Goal: Browse casually: Explore the website without a specific task or goal

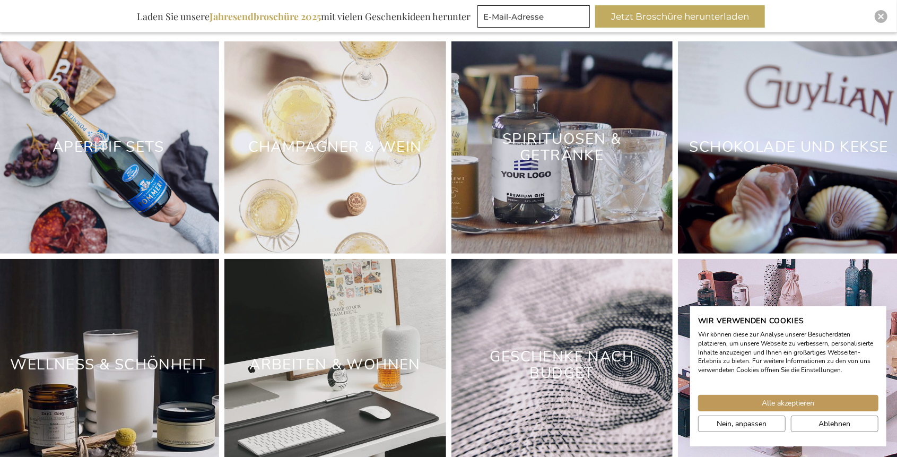
scroll to position [3091, 0]
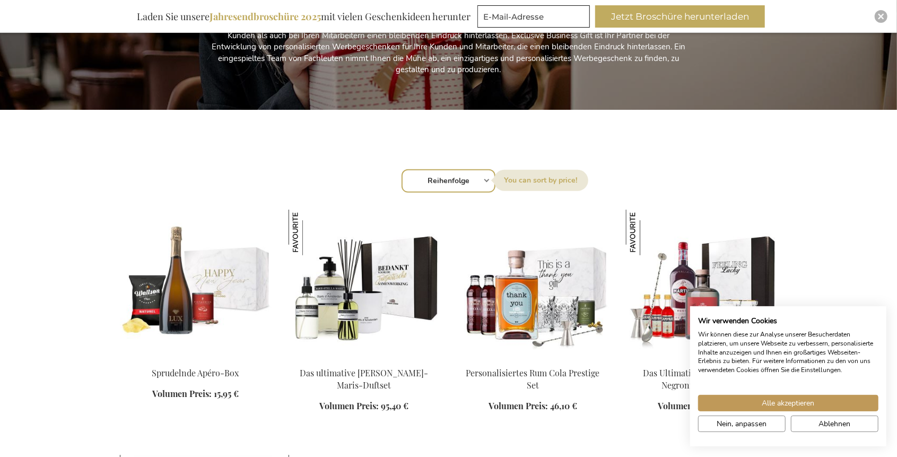
scroll to position [212, 0]
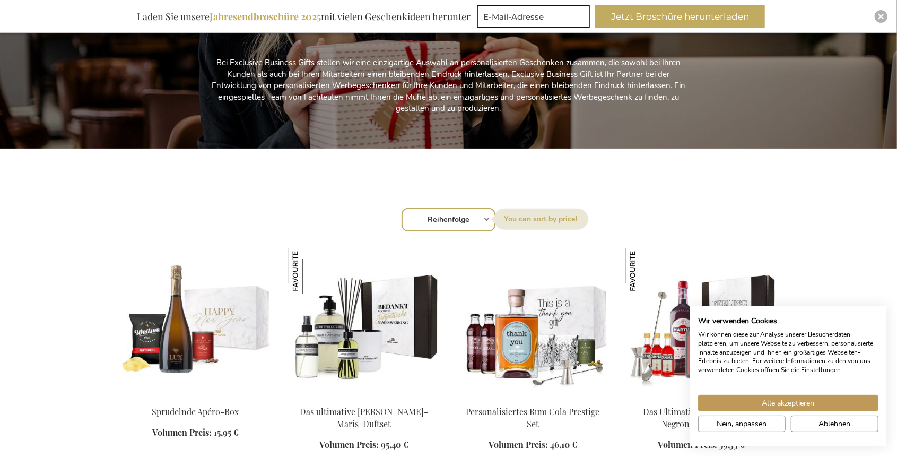
click at [479, 221] on select "Reihenfolge Best Sellers Am meisten angesehen Neu Biggest Saving Price: low to …" at bounding box center [449, 219] width 94 height 23
select select "price_desc"
click at [402, 208] on select "Reihenfolge Best Sellers Am meisten angesehen Neu Biggest Saving Price: low to …" at bounding box center [449, 219] width 94 height 23
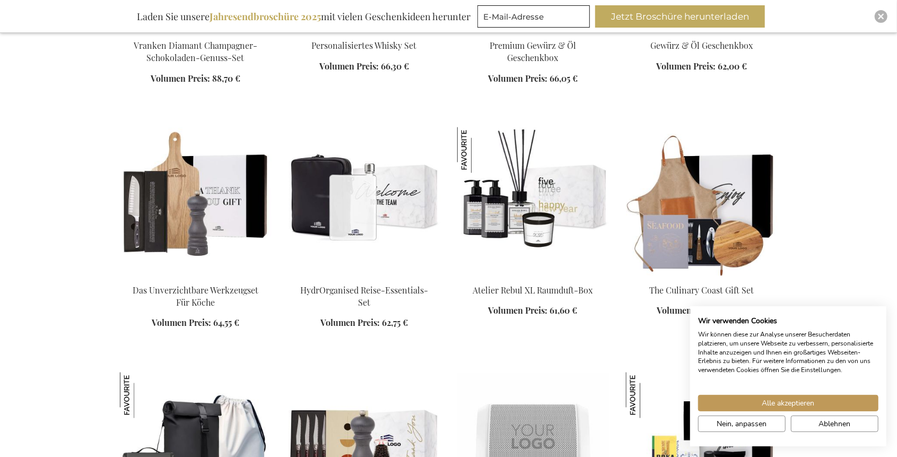
scroll to position [1096, 0]
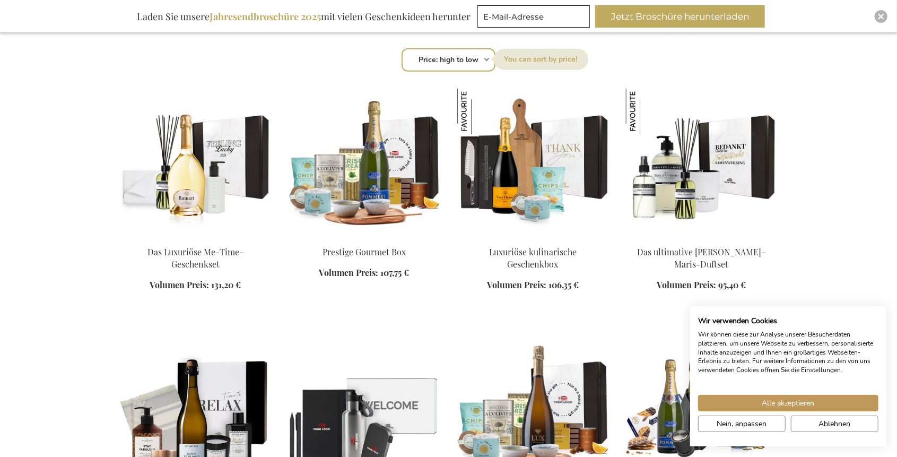
scroll to position [353, 0]
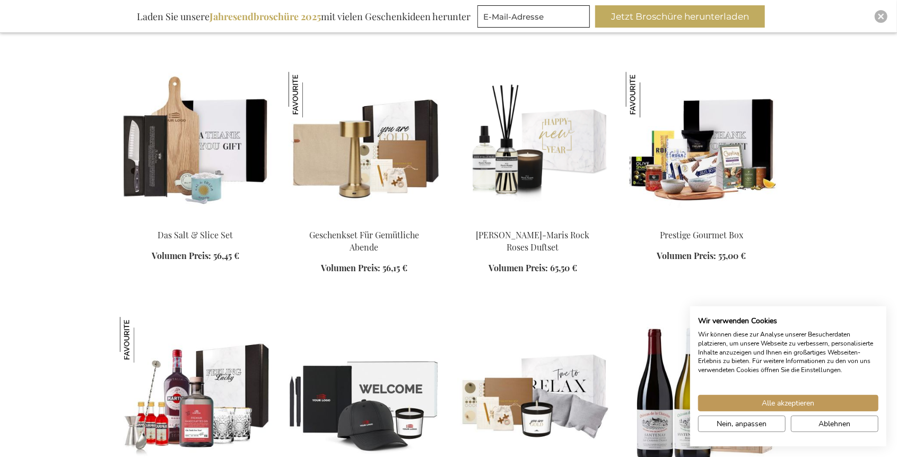
scroll to position [1875, 0]
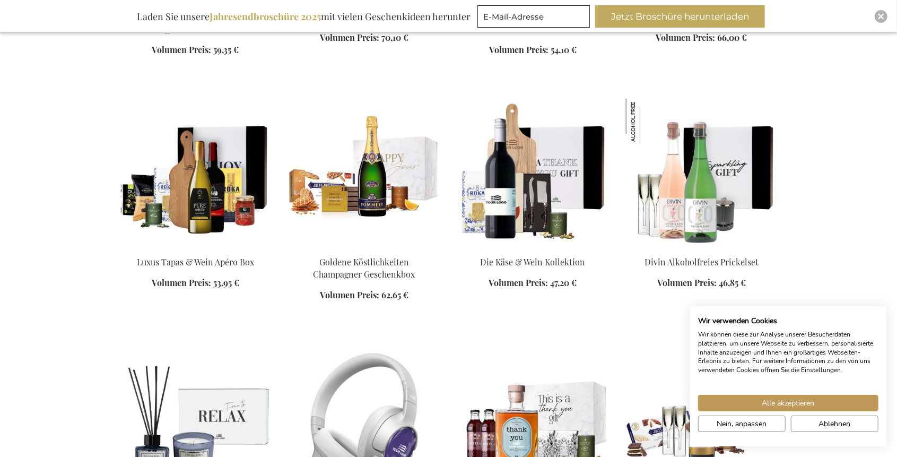
scroll to position [2335, 0]
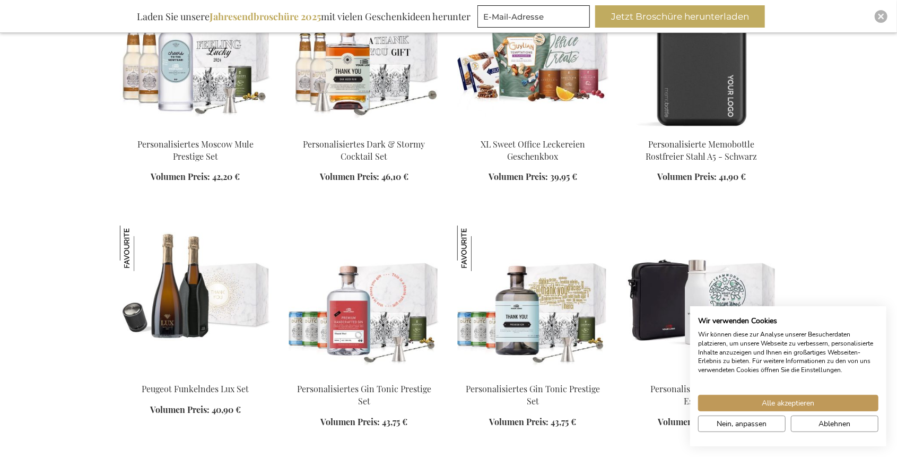
scroll to position [3255, 0]
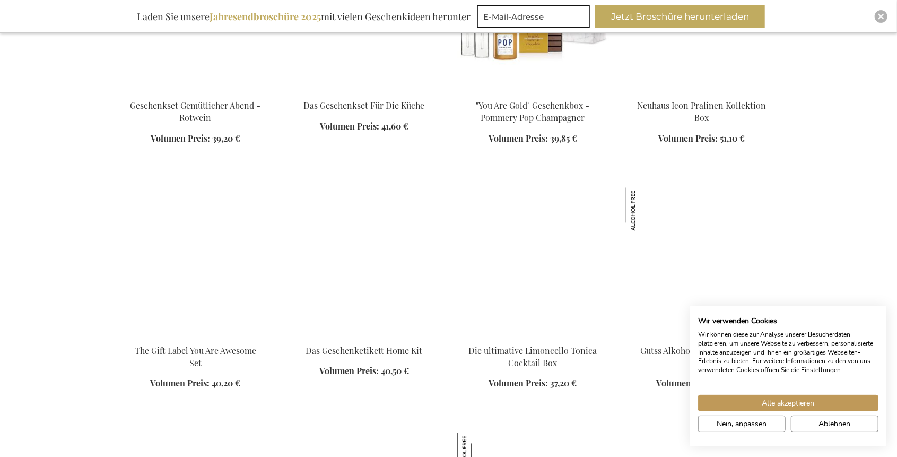
scroll to position [3998, 0]
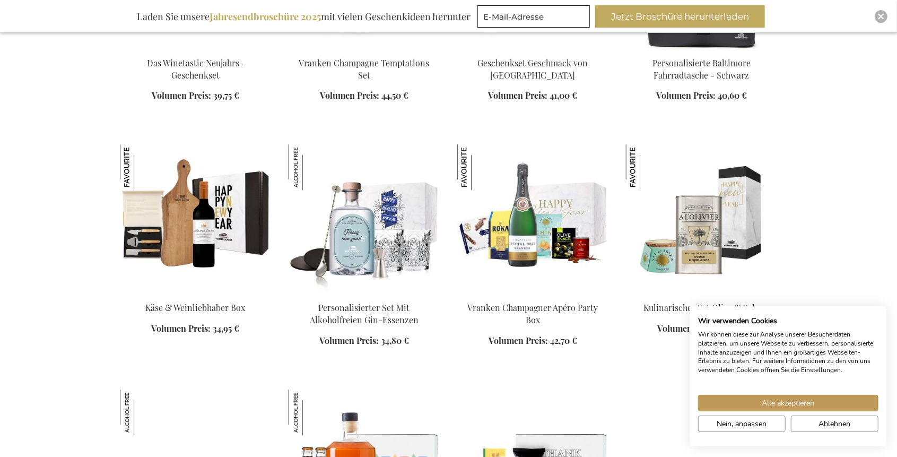
scroll to position [4741, 0]
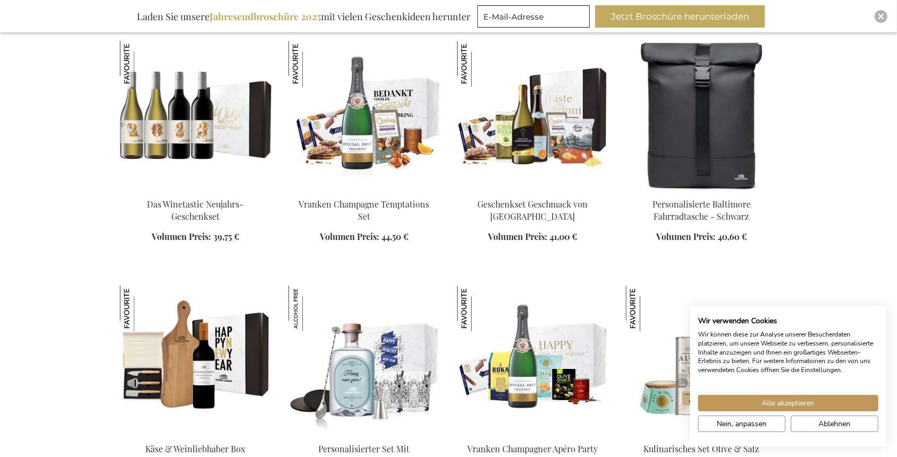
scroll to position [4564, 0]
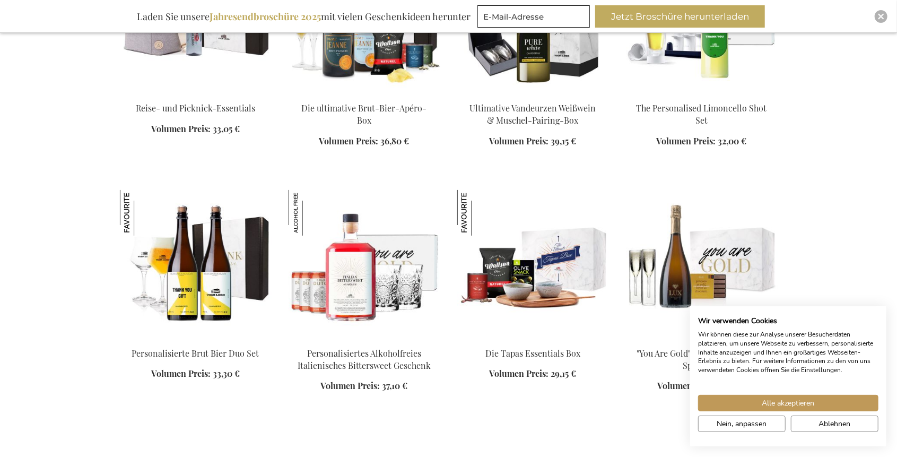
scroll to position [5484, 0]
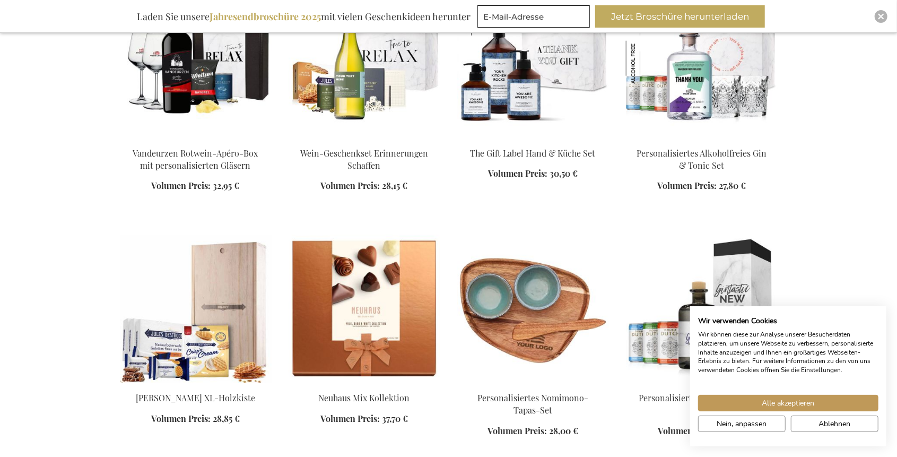
scroll to position [6191, 0]
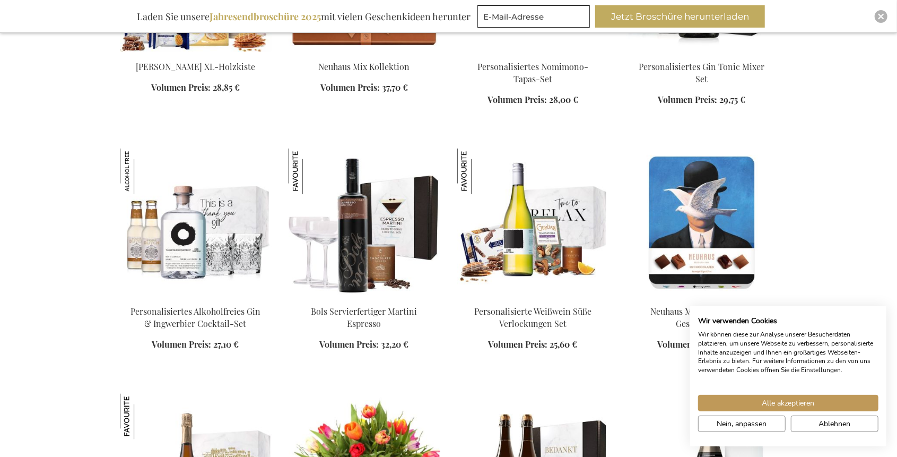
scroll to position [6475, 0]
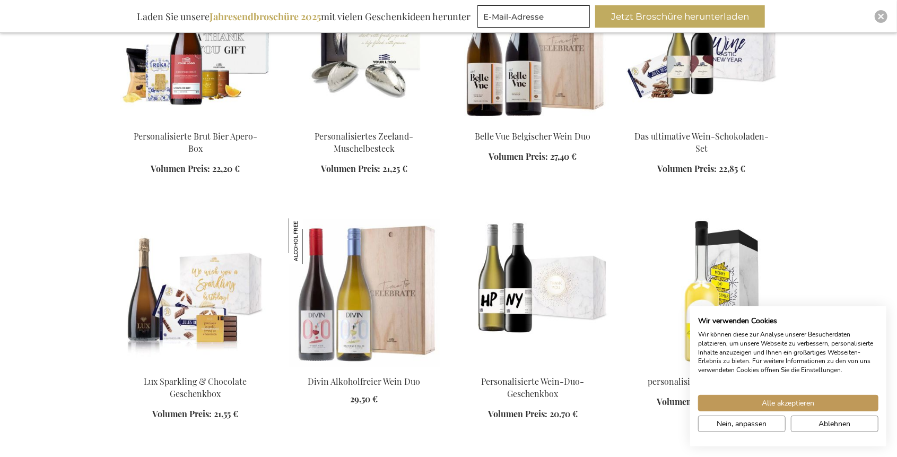
scroll to position [7394, 0]
